Goal: Task Accomplishment & Management: Manage account settings

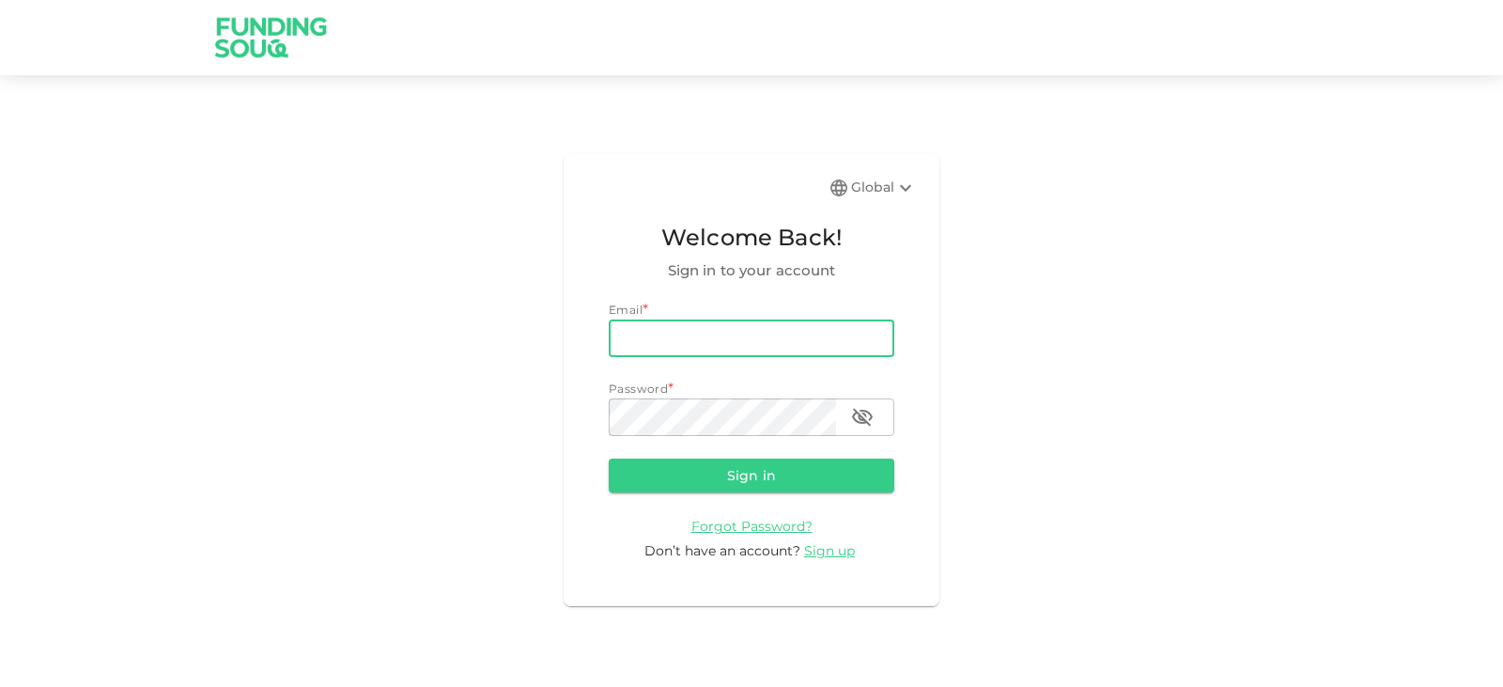
click at [682, 349] on input "email" at bounding box center [752, 338] width 286 height 38
type input "[EMAIL_ADDRESS][DOMAIN_NAME]"
click at [746, 476] on button "Sign in" at bounding box center [752, 475] width 286 height 34
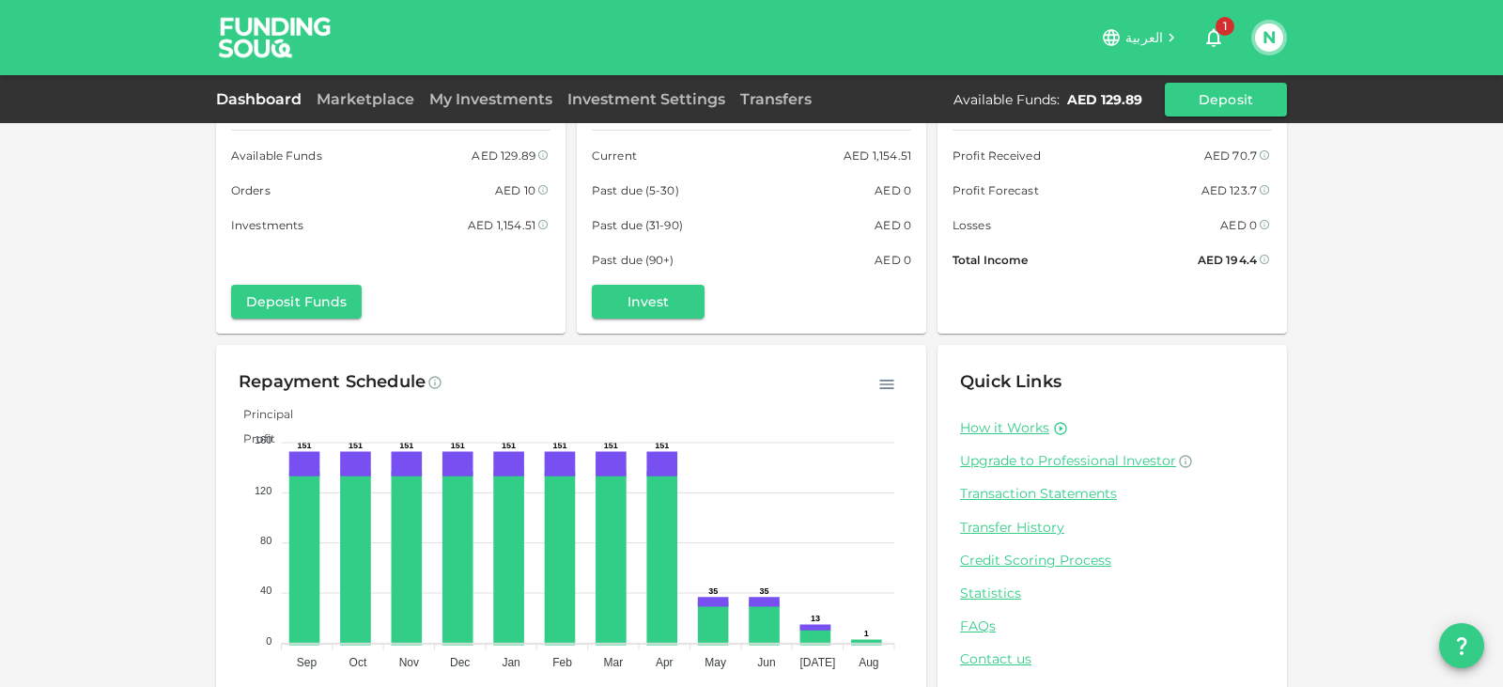
scroll to position [91, 0]
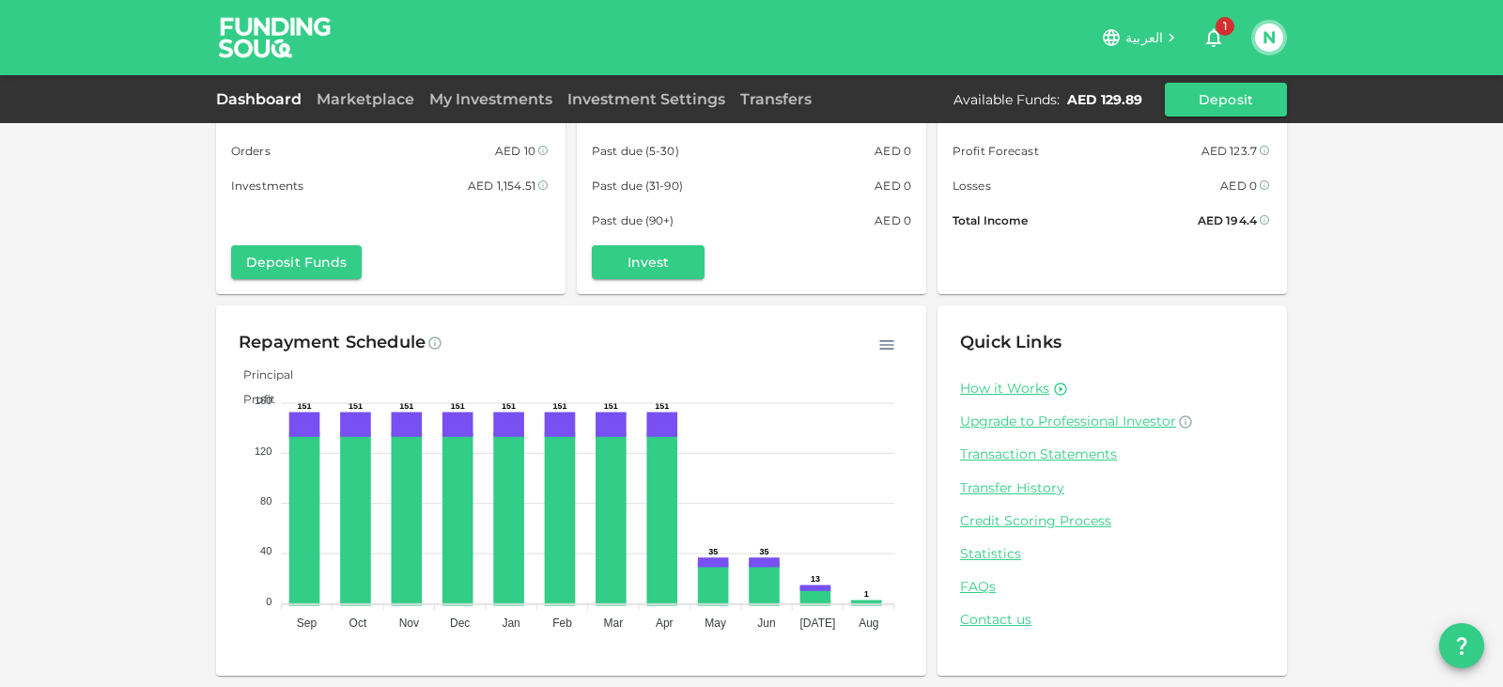
click at [877, 349] on icon "button" at bounding box center [886, 344] width 19 height 19
click at [857, 348] on div "Repayment Schedule" at bounding box center [571, 343] width 665 height 30
